Goal: Task Accomplishment & Management: Manage account settings

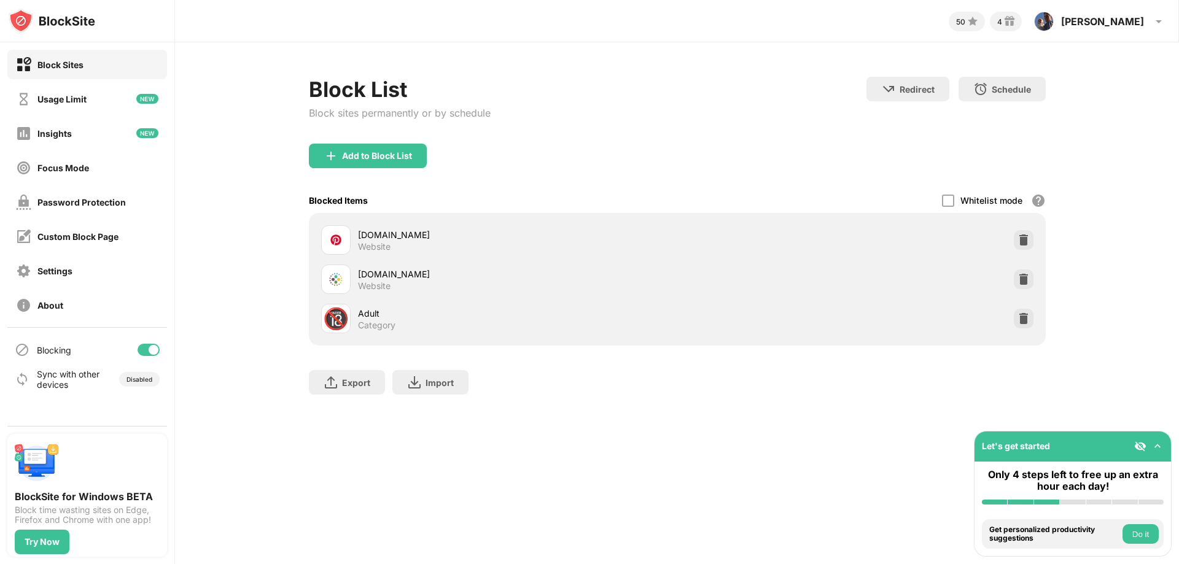
click at [115, 204] on div "Password Protection" at bounding box center [81, 202] width 88 height 10
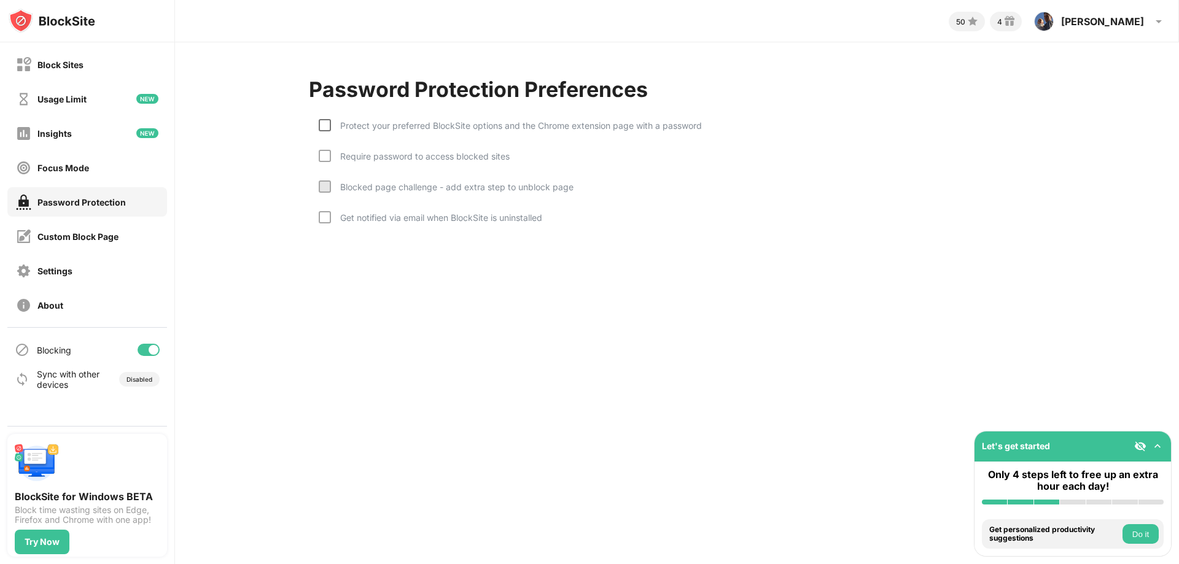
click at [322, 125] on div at bounding box center [325, 125] width 12 height 12
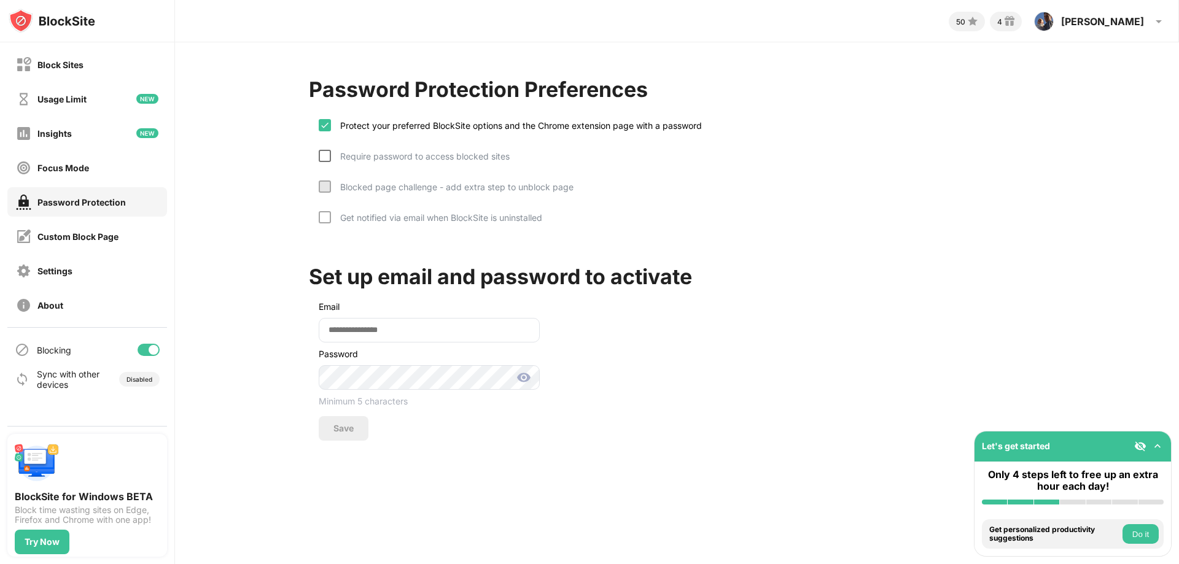
click at [324, 158] on div at bounding box center [325, 156] width 12 height 12
click at [320, 220] on div at bounding box center [325, 217] width 12 height 12
click at [366, 334] on input "email" at bounding box center [429, 330] width 221 height 25
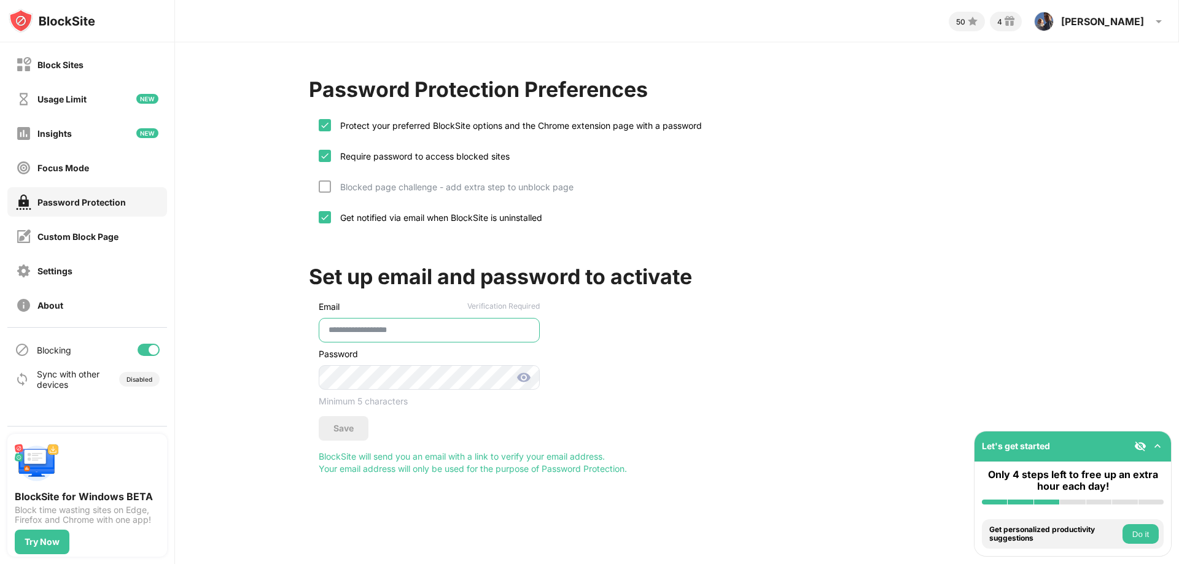
type input "**********"
click at [354, 424] on div "Save" at bounding box center [344, 428] width 50 height 25
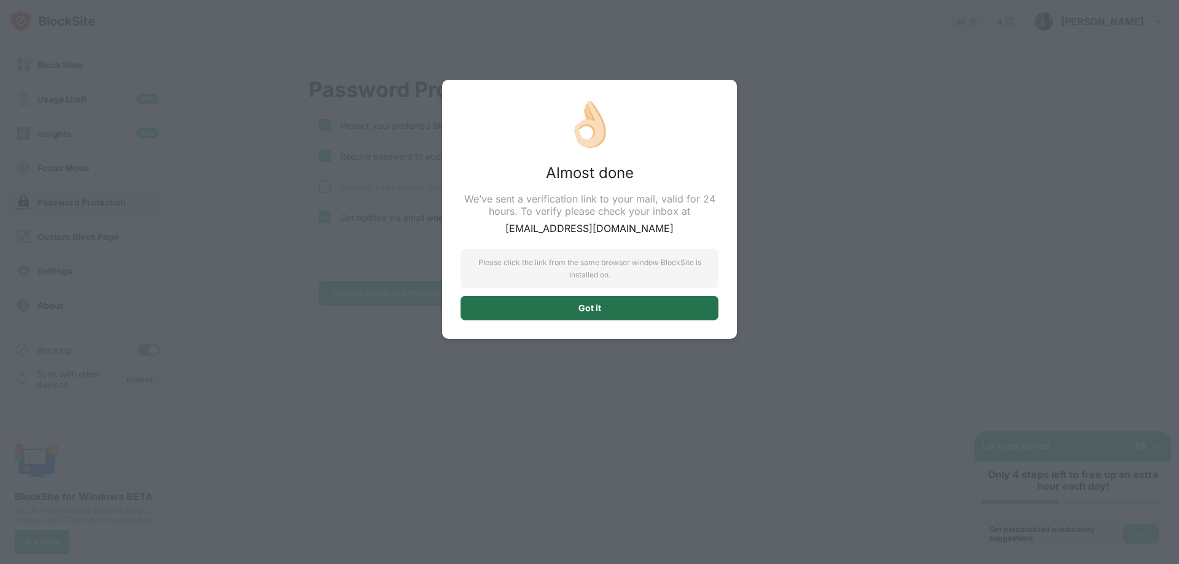
click at [597, 306] on div "Got it" at bounding box center [589, 308] width 23 height 10
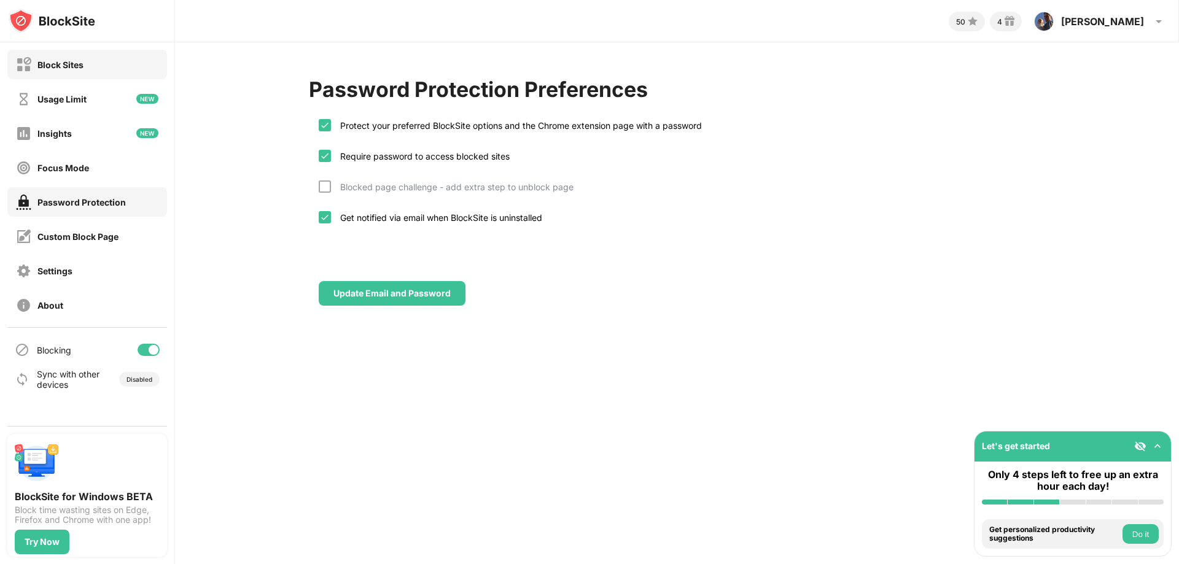
click at [65, 66] on div "Block Sites" at bounding box center [60, 65] width 46 height 10
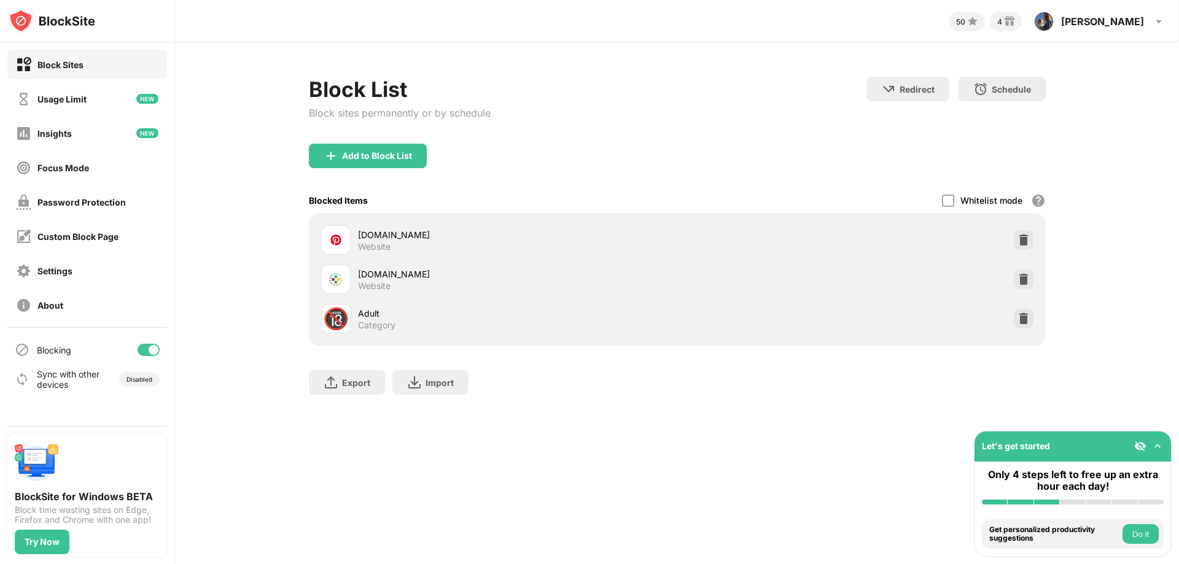
click at [680, 491] on div "50 4 [PERSON_NAME] View Account Insights Rewards Settings Support Log Out Block…" at bounding box center [677, 282] width 1004 height 564
